Goal: Find specific fact: Find specific fact

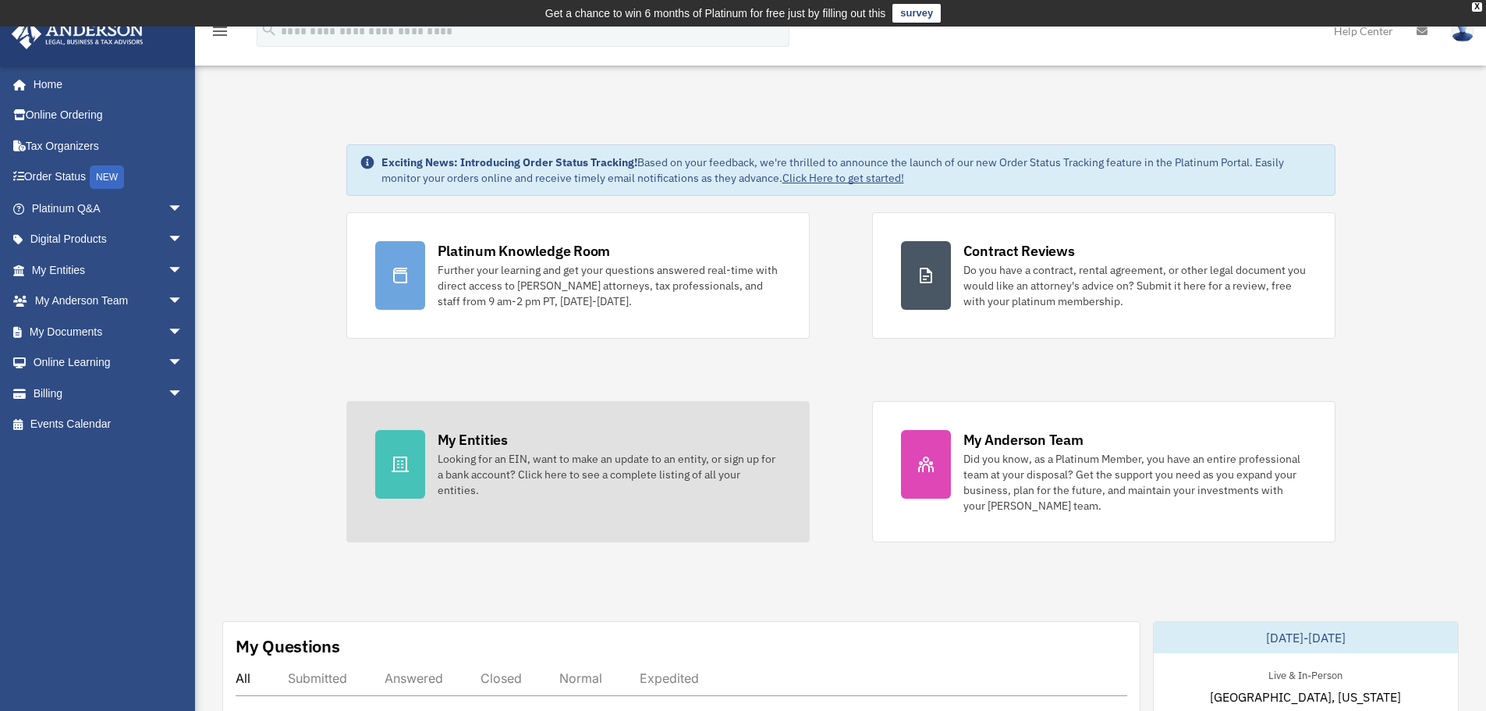
scroll to position [9931, 0]
click at [459, 433] on div "My Entities" at bounding box center [473, 440] width 70 height 20
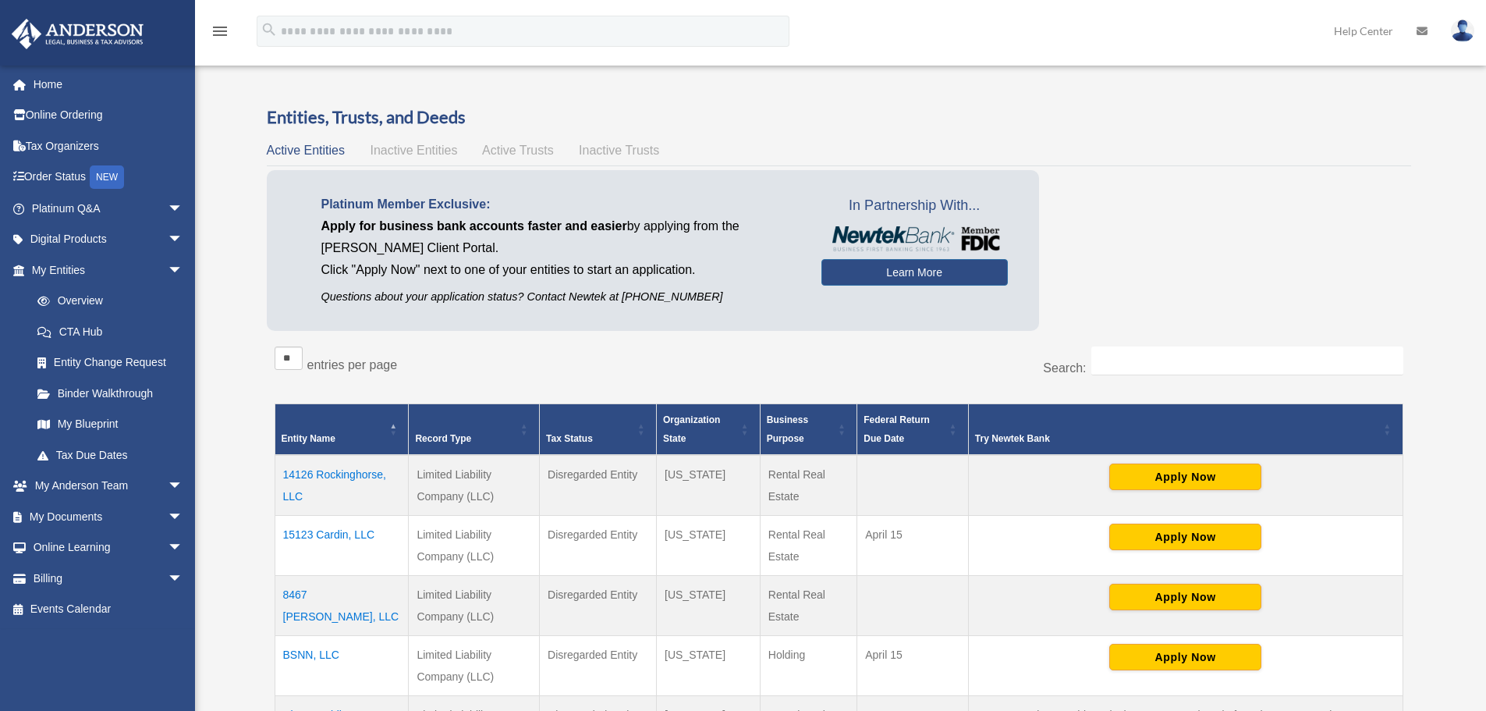
scroll to position [9931, 0]
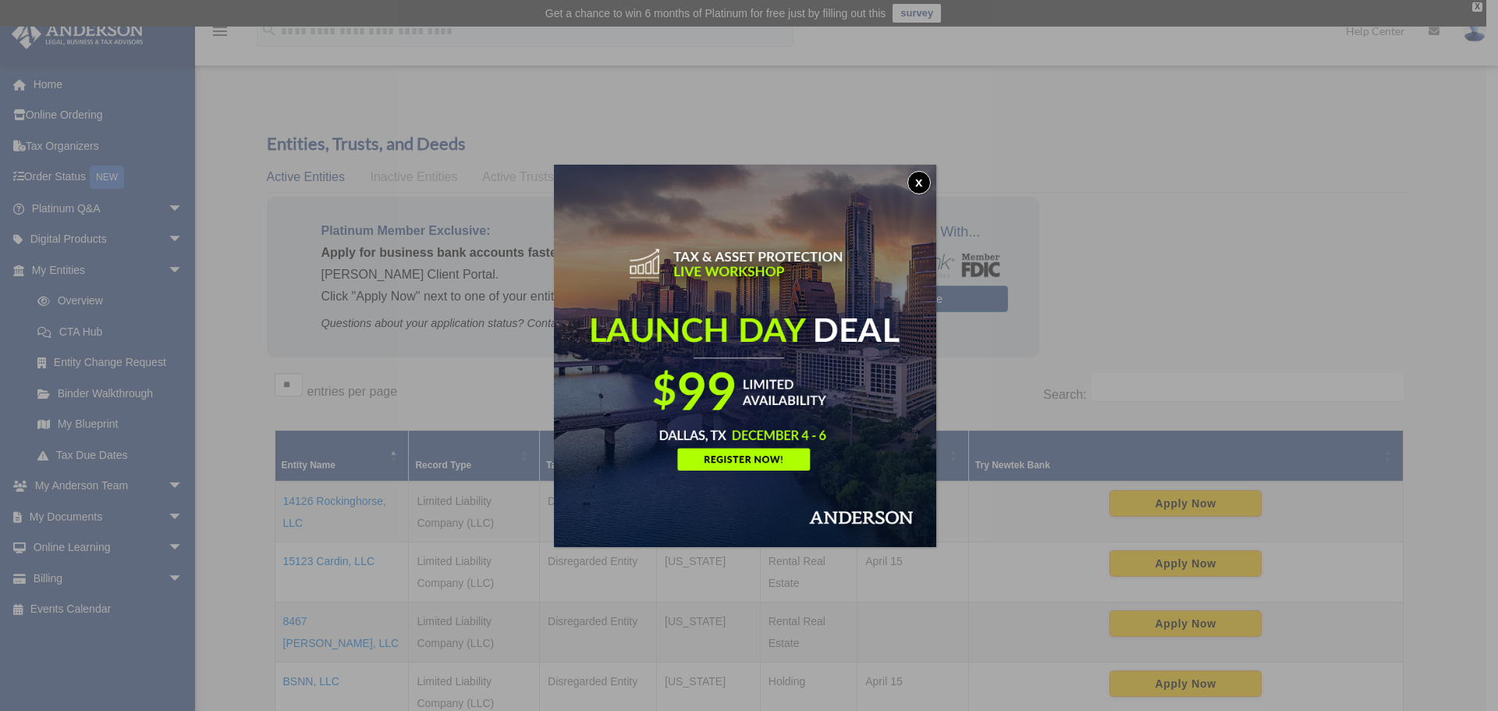
click at [919, 172] on button "x" at bounding box center [918, 182] width 23 height 23
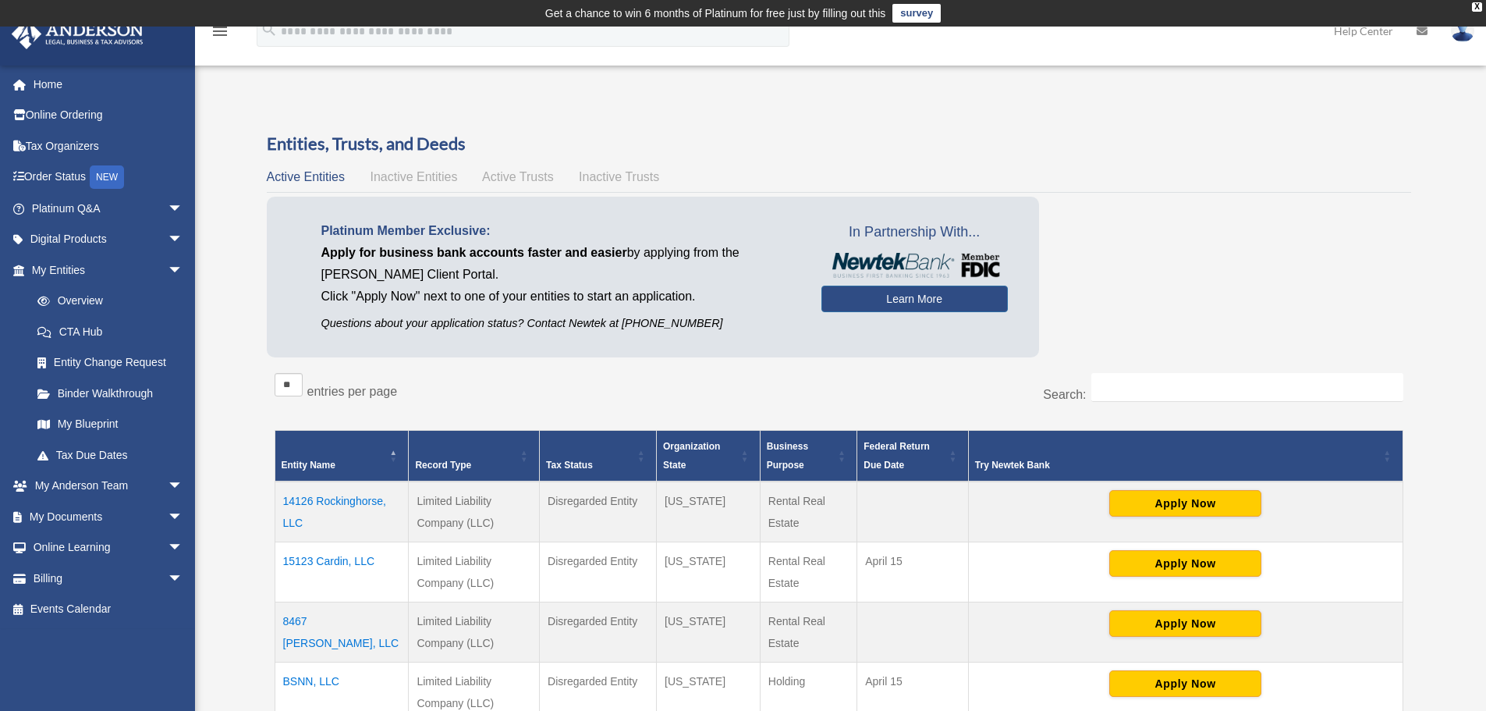
scroll to position [234, 0]
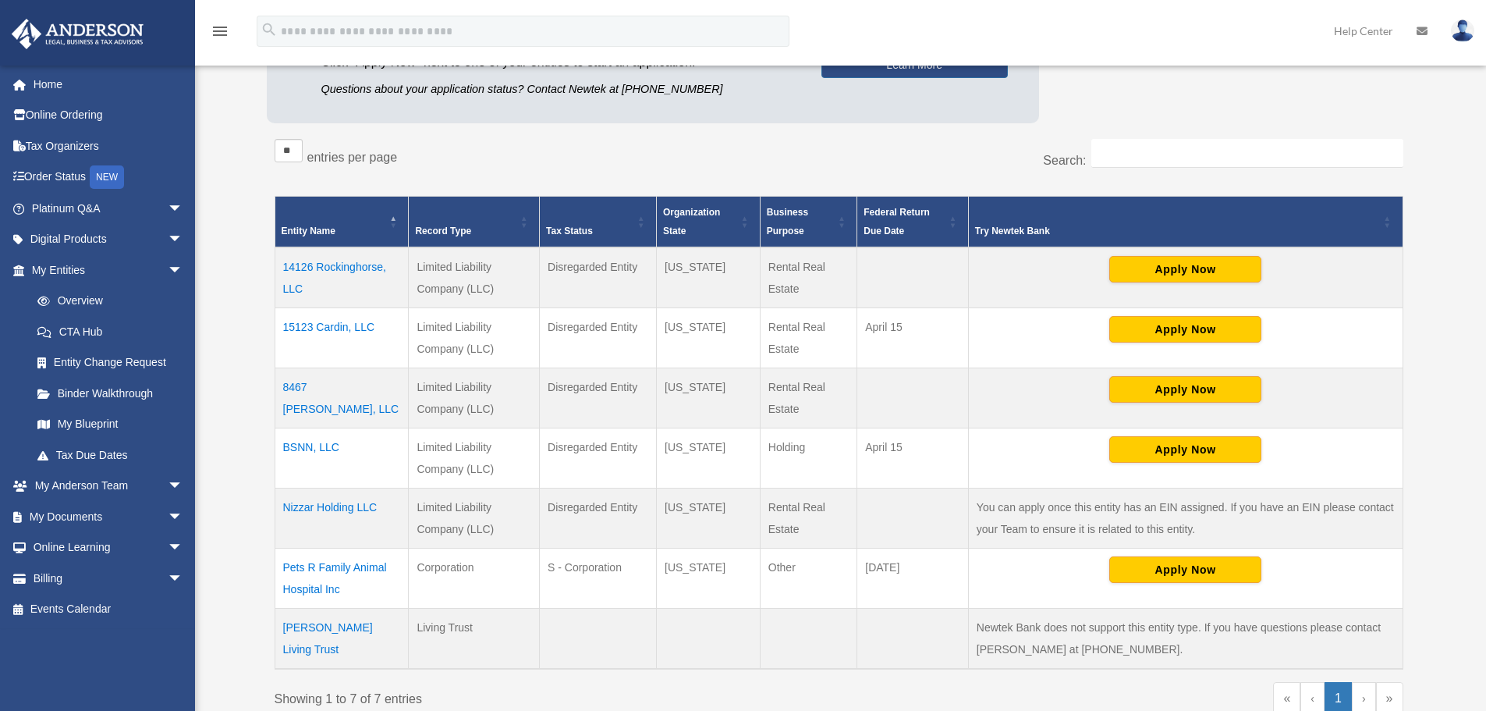
click at [309, 574] on td "Pets R Family Animal Hospital Inc" at bounding box center [342, 578] width 134 height 60
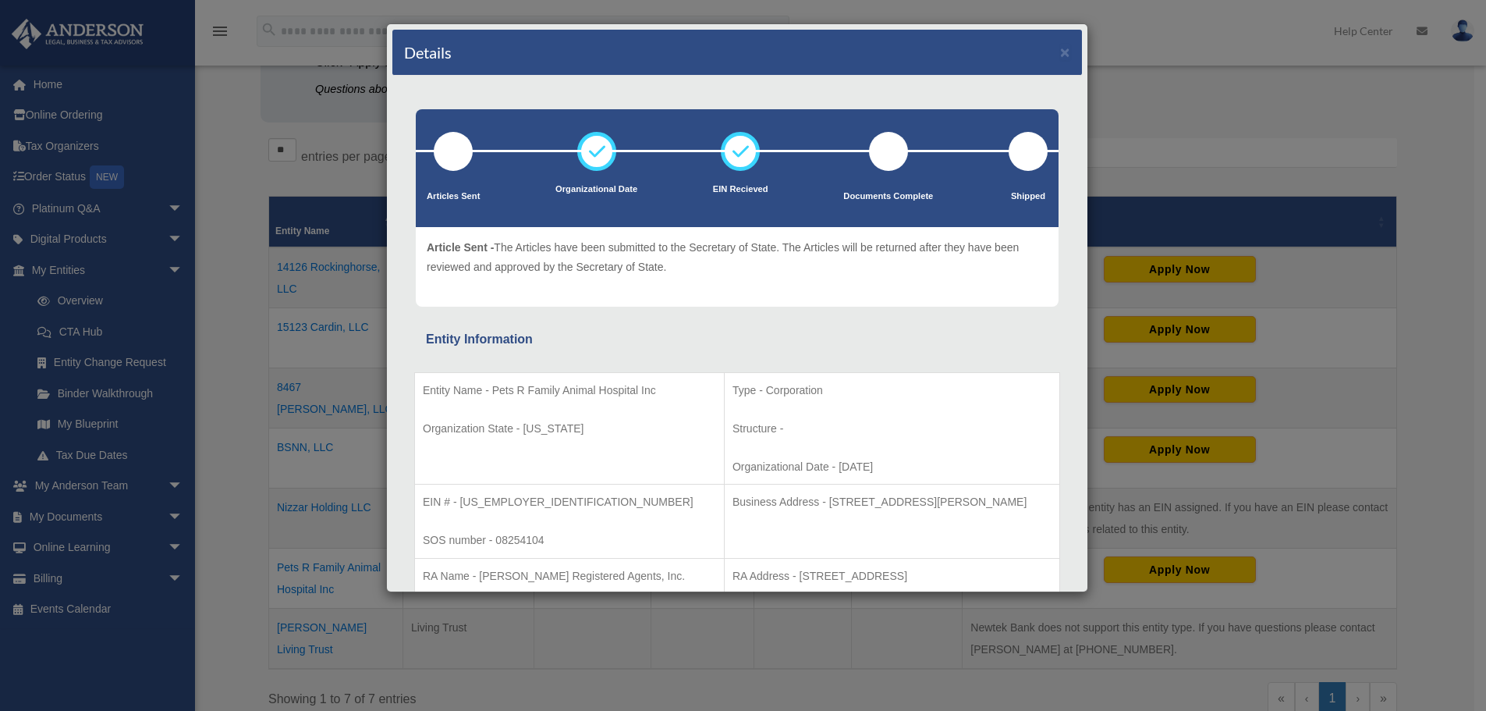
scroll to position [156, 0]
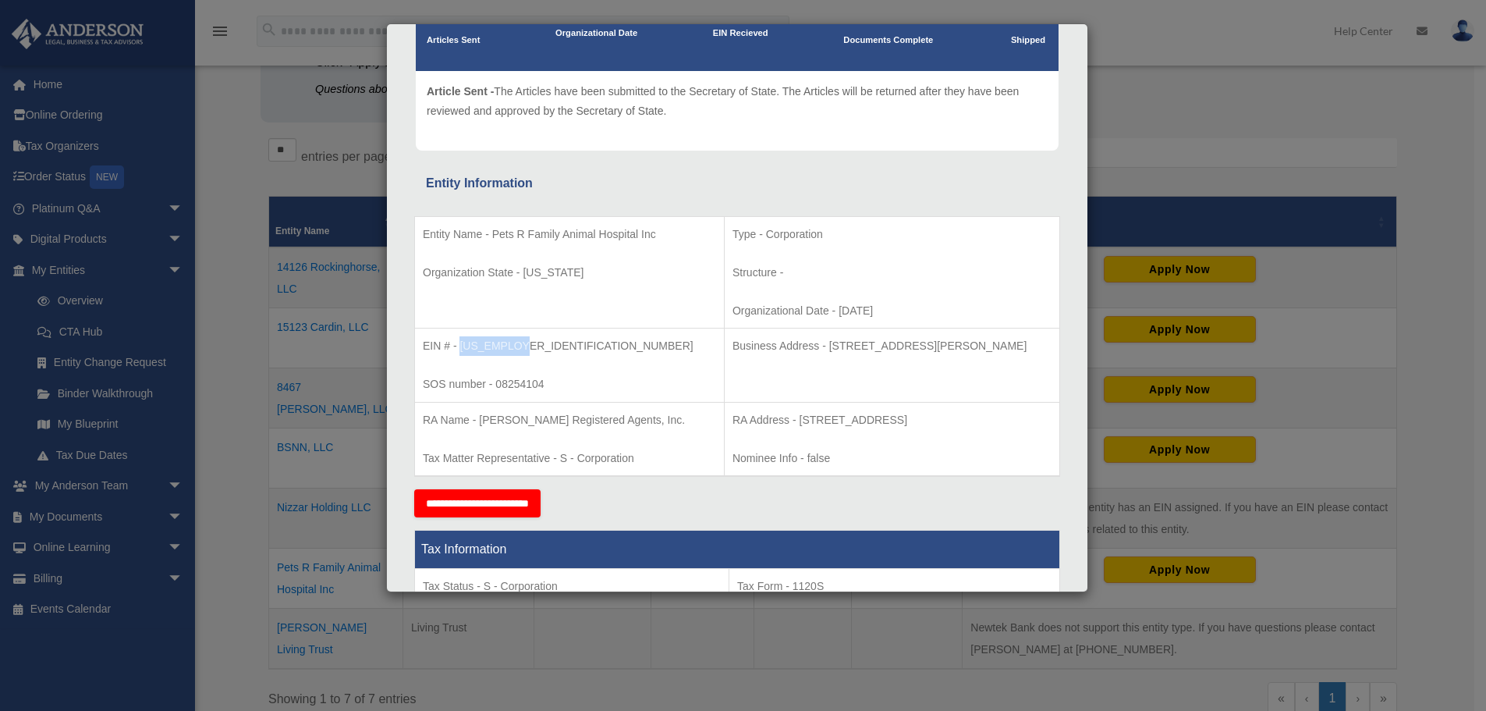
drag, startPoint x: 526, startPoint y: 341, endPoint x: 459, endPoint y: 343, distance: 67.1
type textarea "**********"
click at [459, 343] on p "EIN # - [US_EMPLOYER_IDENTIFICATION_NUMBER]" at bounding box center [569, 346] width 293 height 20
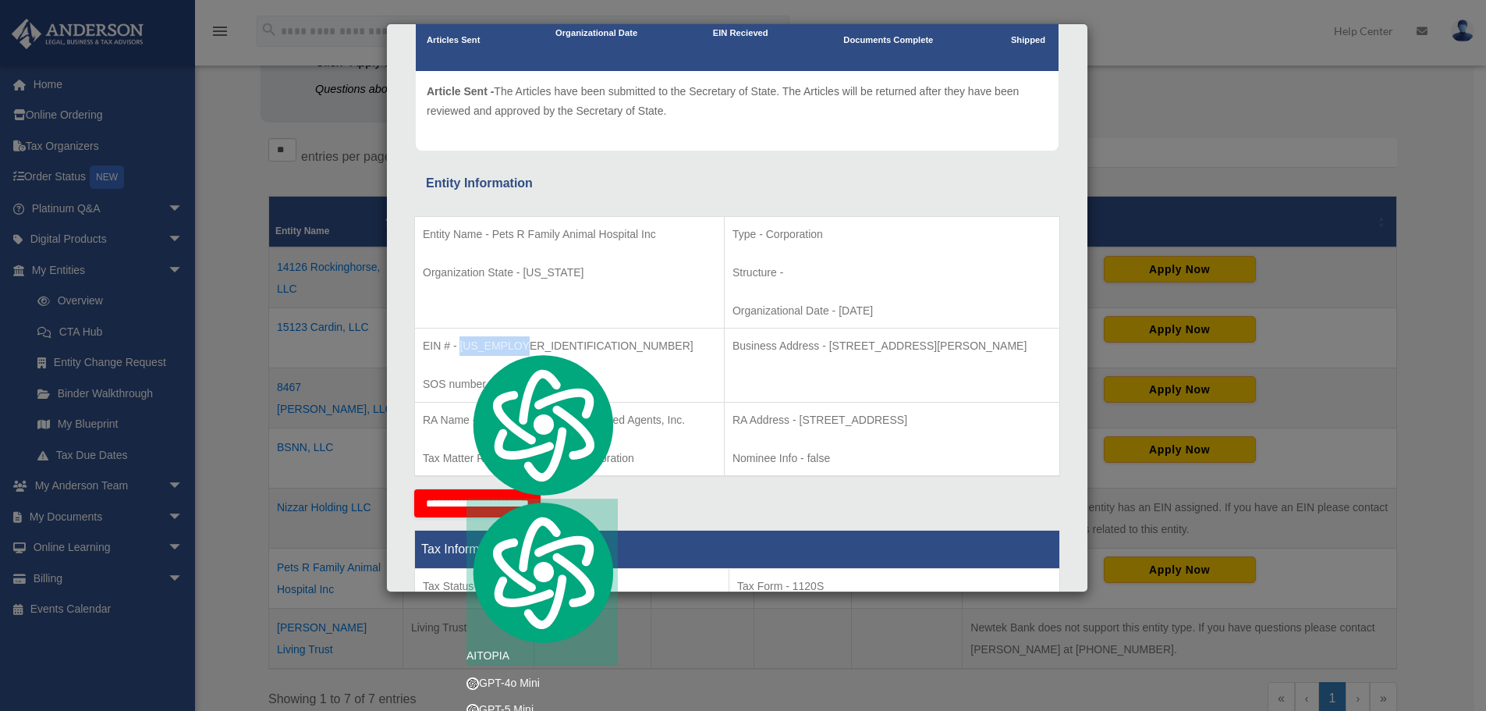
copy p "[US_EMPLOYER_IDENTIFICATION_NUMBER]"
